Goal: Task Accomplishment & Management: Use online tool/utility

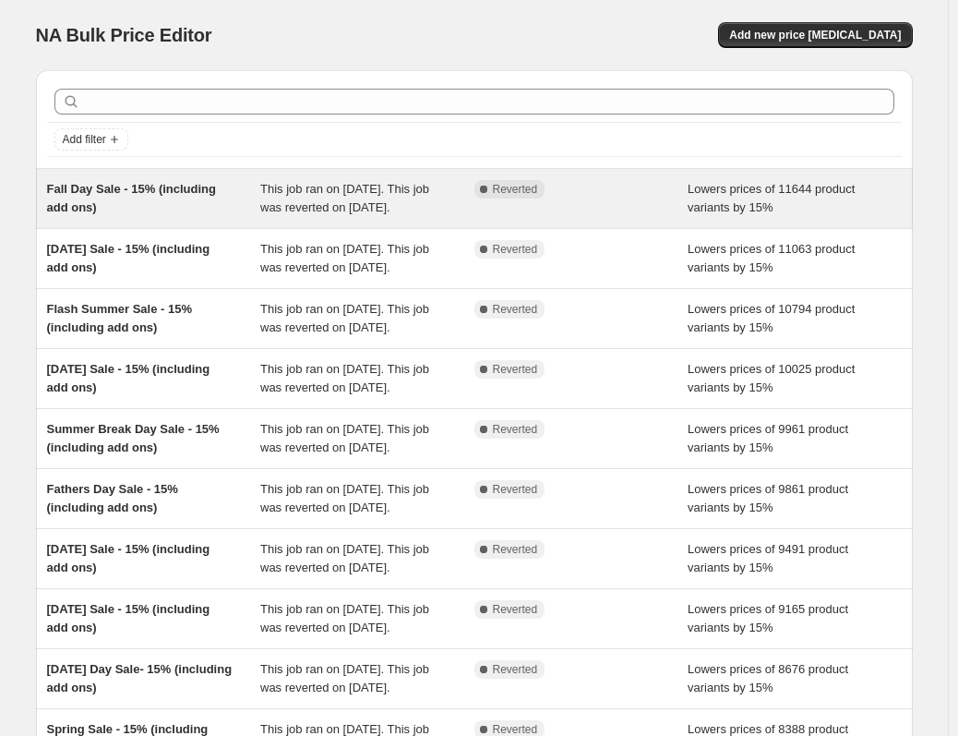
click at [184, 186] on span "Fall Day Sale - 15% (including add ons)" at bounding box center [132, 198] width 170 height 32
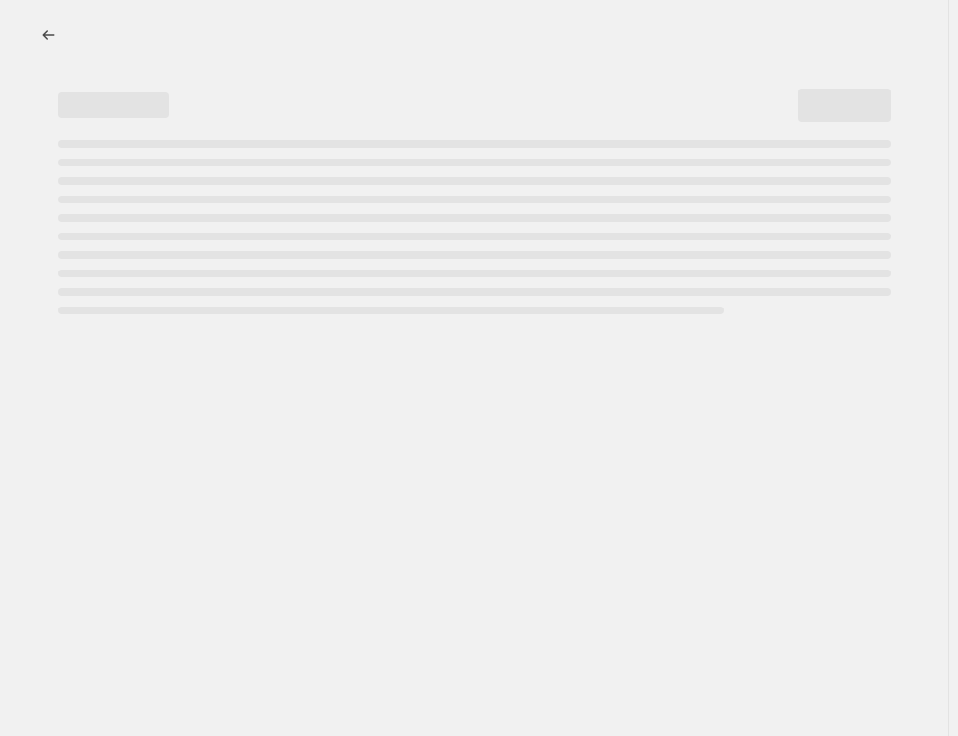
select select "percentage"
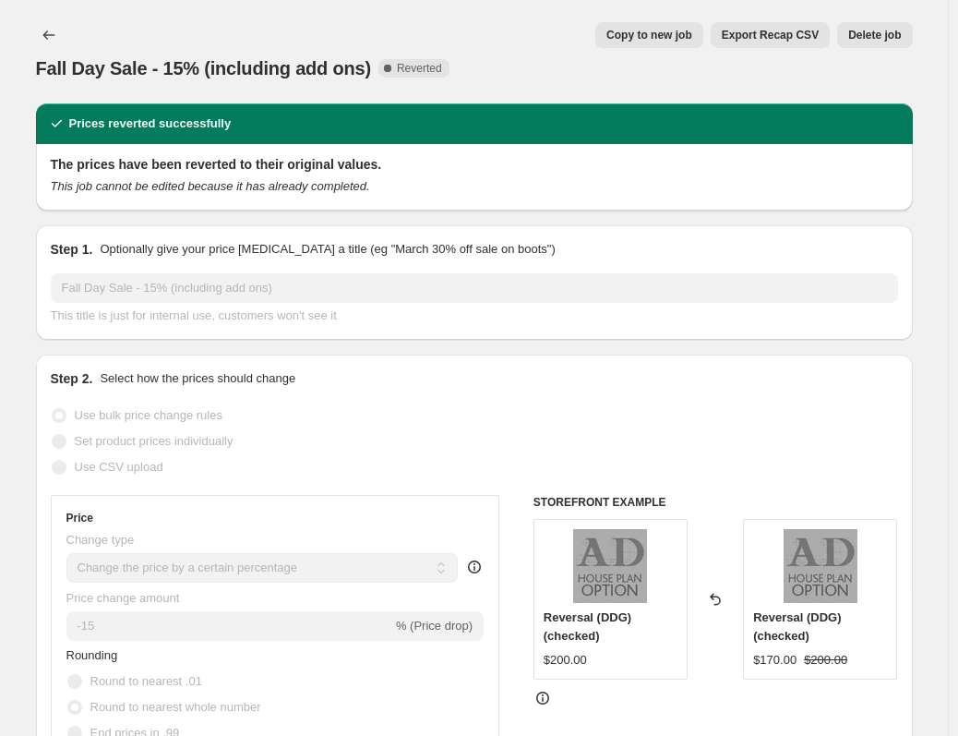
click at [648, 35] on span "Copy to new job" at bounding box center [649, 35] width 86 height 15
select select "percentage"
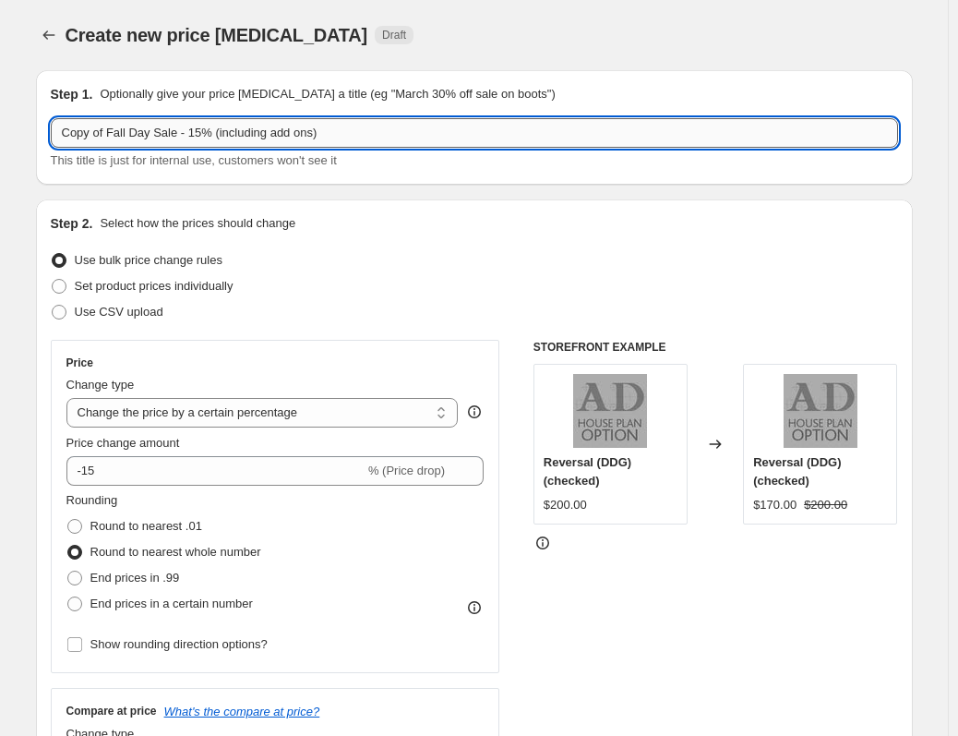
click at [381, 118] on input "Copy of Fall Day Sale - 15% (including add ons)" at bounding box center [474, 133] width 847 height 30
paste input "OLUMBUSSALE25"
click at [182, 143] on input "Copy of Fall Day Sale - 15% (including add ons)" at bounding box center [474, 133] width 847 height 30
drag, startPoint x: 190, startPoint y: 133, endPoint x: -75, endPoint y: 128, distance: 264.9
click at [0, 128] on html "Home Settings Plans Skip to content Create new price [MEDICAL_DATA]. This page …" at bounding box center [479, 368] width 958 height 736
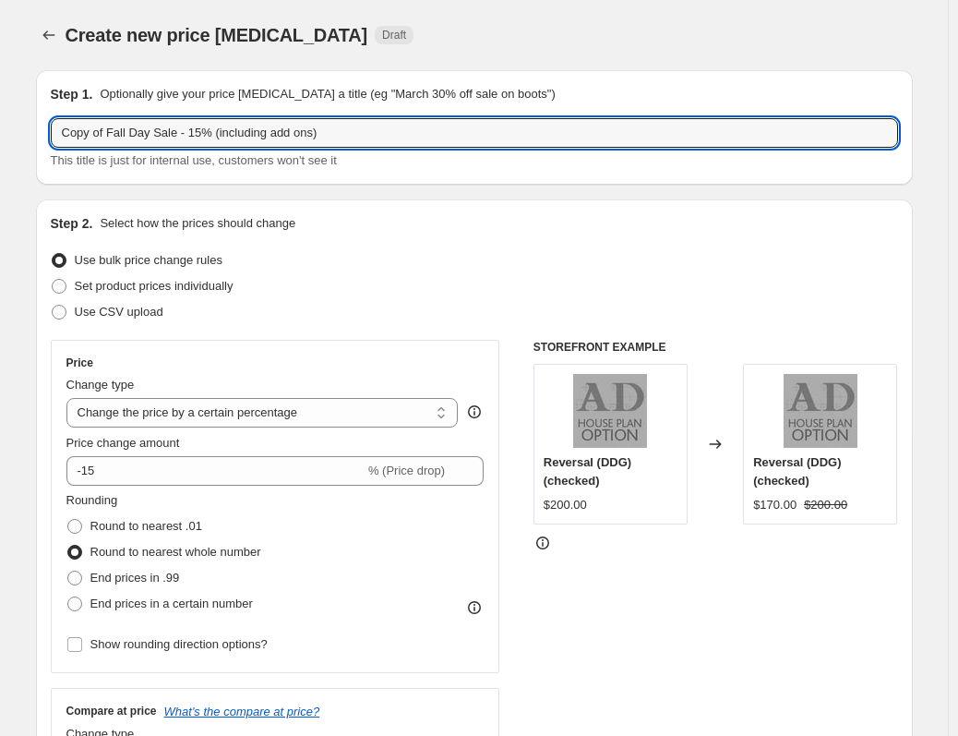
paste input "OLUMBUSSALE25"
paste input "lumbus"
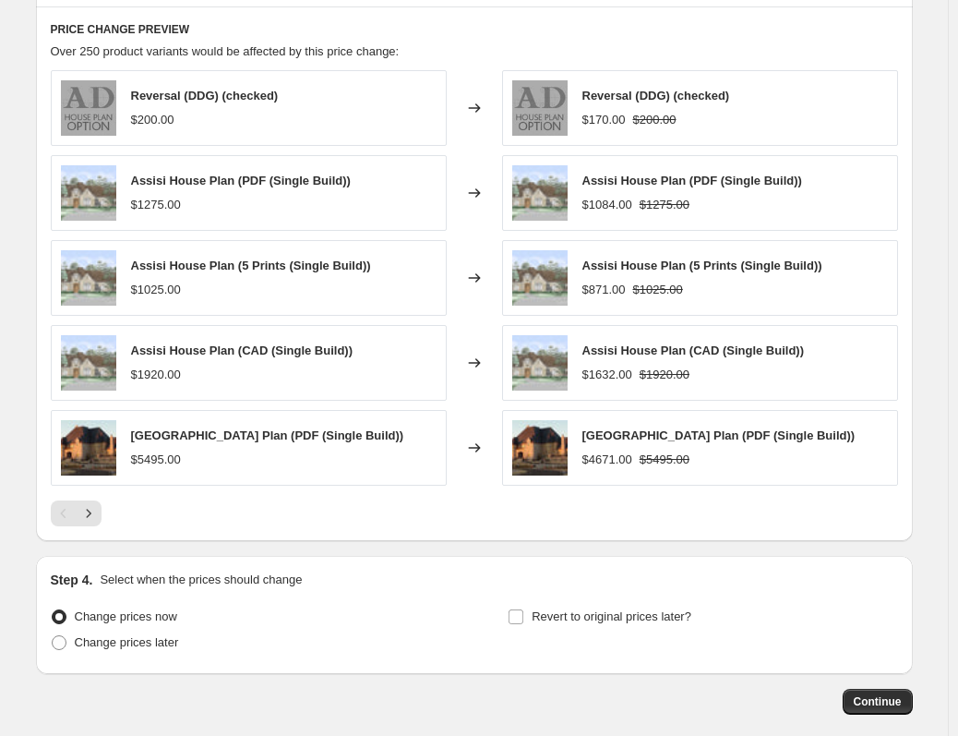
scroll to position [1109, 0]
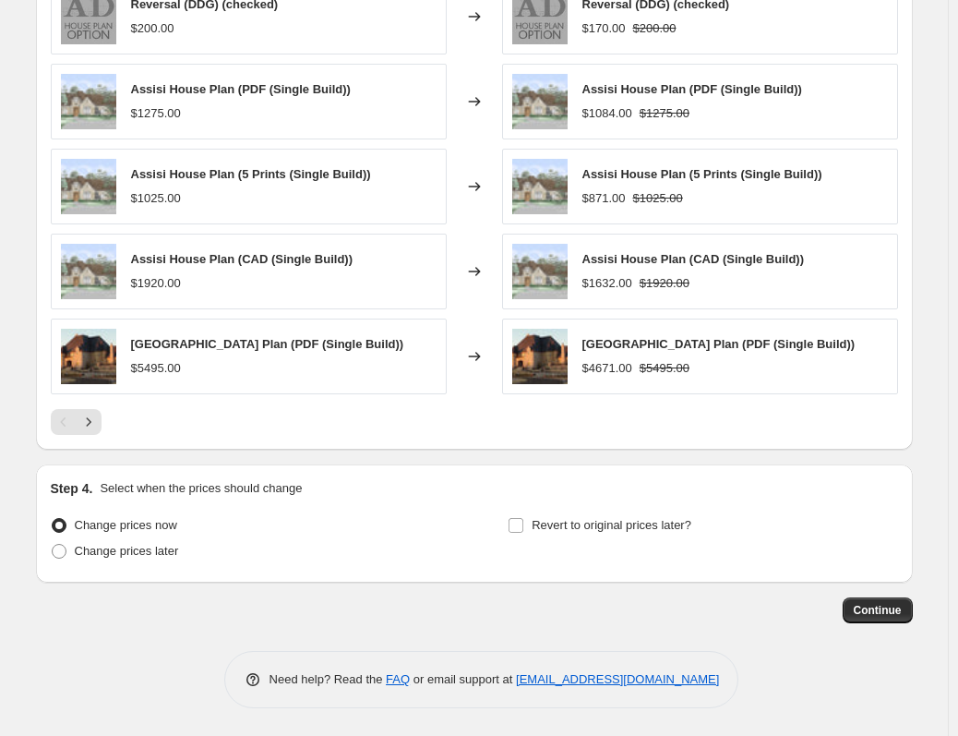
type input "[DATE] Sale - 15% (including add ons)"
drag, startPoint x: 892, startPoint y: 623, endPoint x: 879, endPoint y: 617, distance: 14.1
click at [879, 617] on button "Continue" at bounding box center [878, 610] width 70 height 26
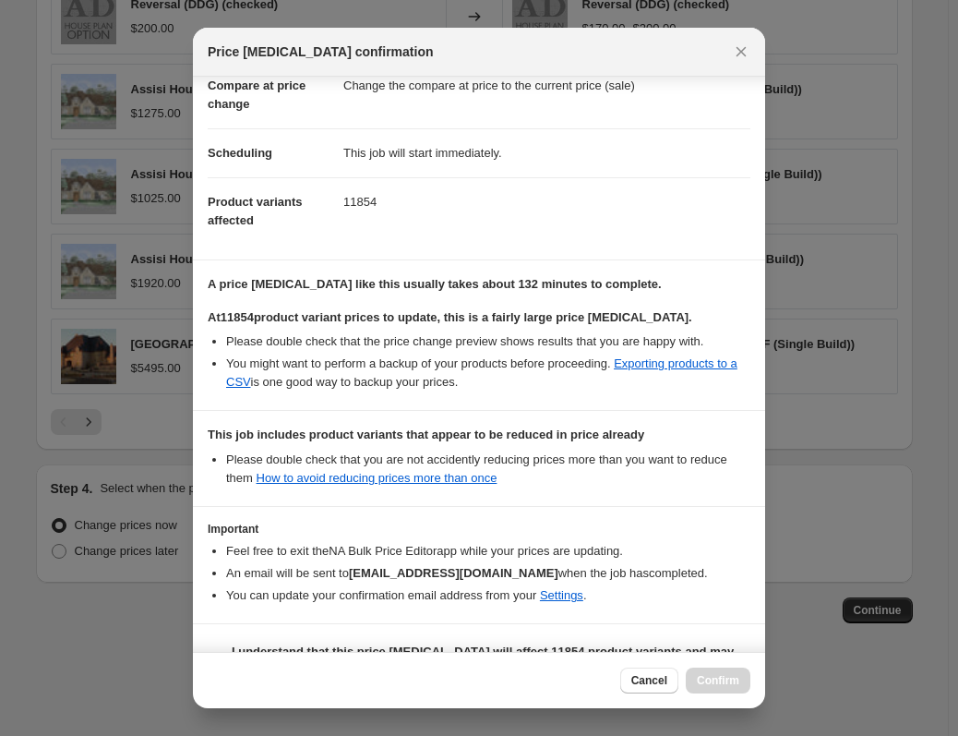
scroll to position [162, 0]
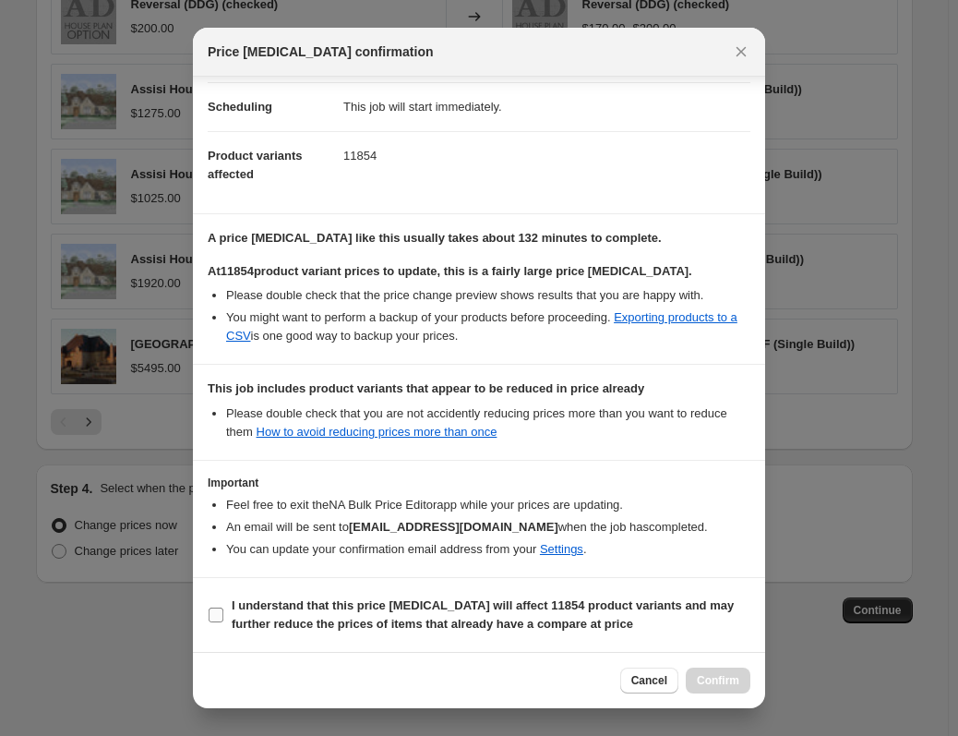
click at [338, 610] on b "I understand that this price [MEDICAL_DATA] will affect 11854 product variants …" at bounding box center [483, 614] width 502 height 32
click at [223, 610] on input "I understand that this price [MEDICAL_DATA] will affect 11854 product variants …" at bounding box center [216, 614] width 15 height 15
checkbox input "true"
click at [703, 679] on span "Confirm" at bounding box center [718, 680] width 42 height 15
